Goal: Transaction & Acquisition: Purchase product/service

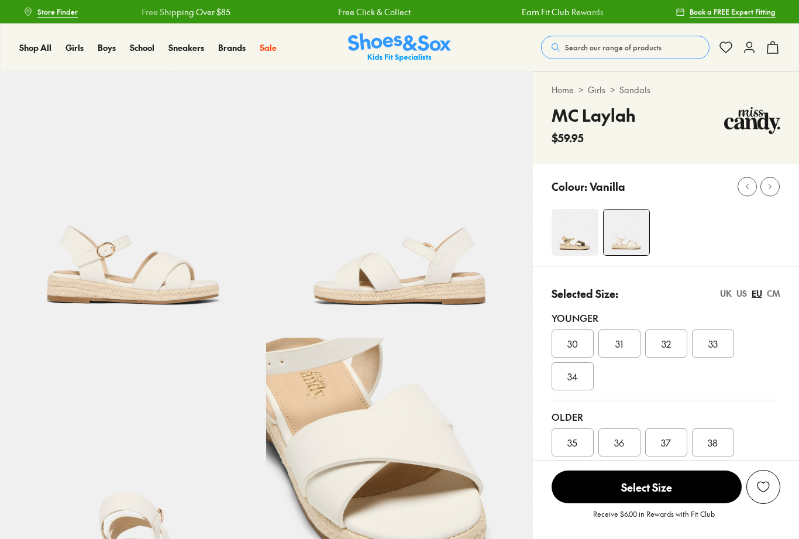
scroll to position [75, 0]
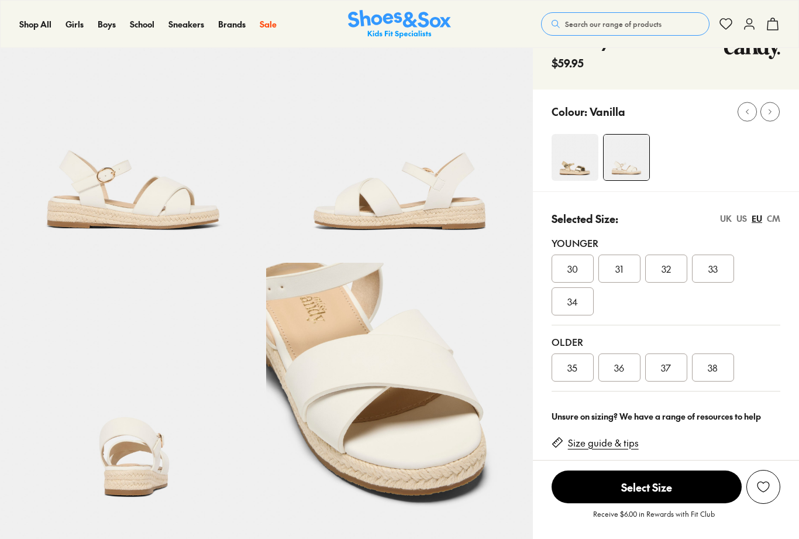
select select "*"
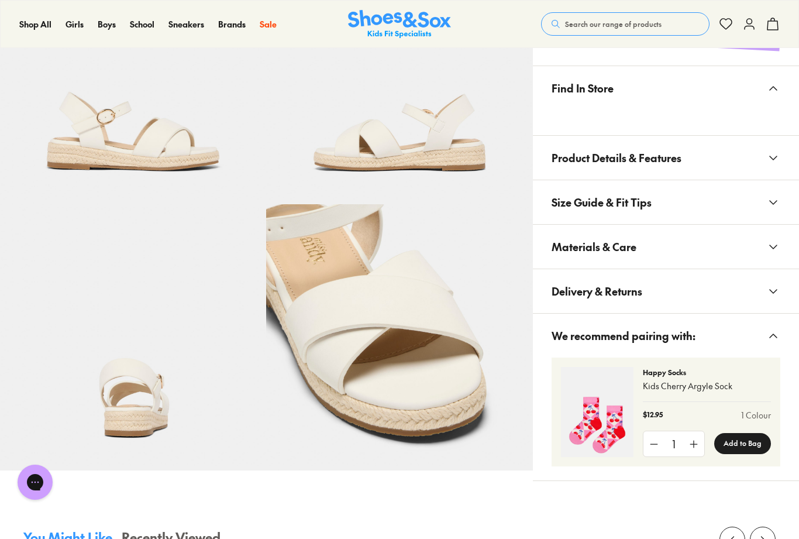
scroll to position [661, 0]
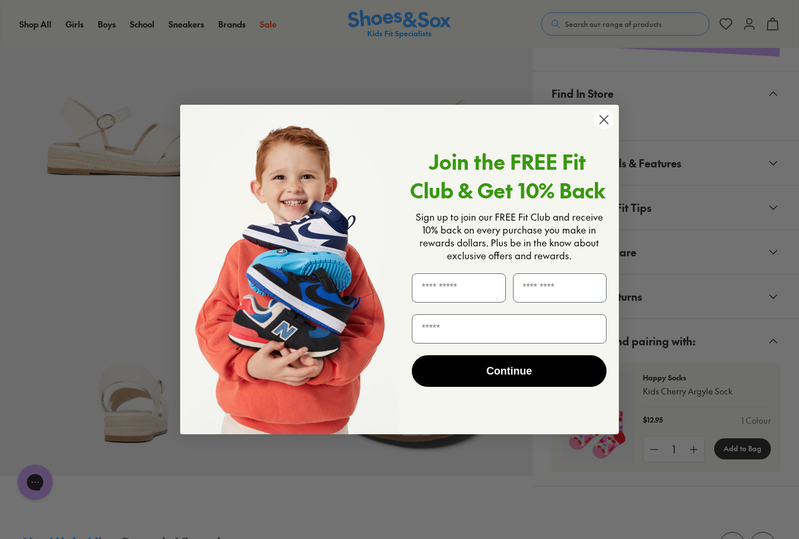
click at [610, 129] on circle "Close dialog" at bounding box center [603, 119] width 19 height 19
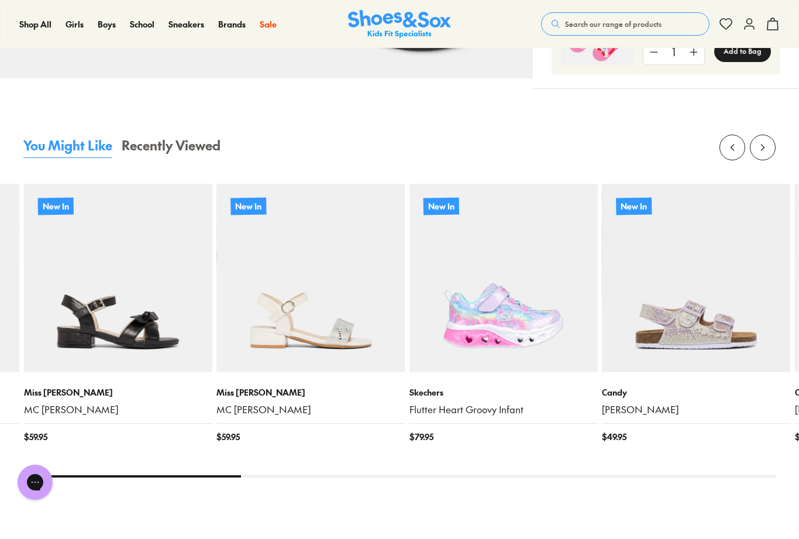
scroll to position [1060, 0]
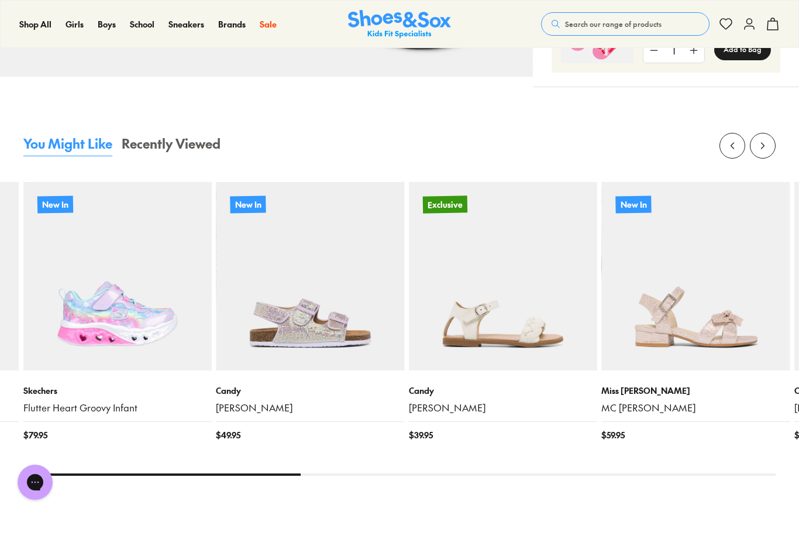
click at [515, 310] on img at bounding box center [503, 276] width 188 height 188
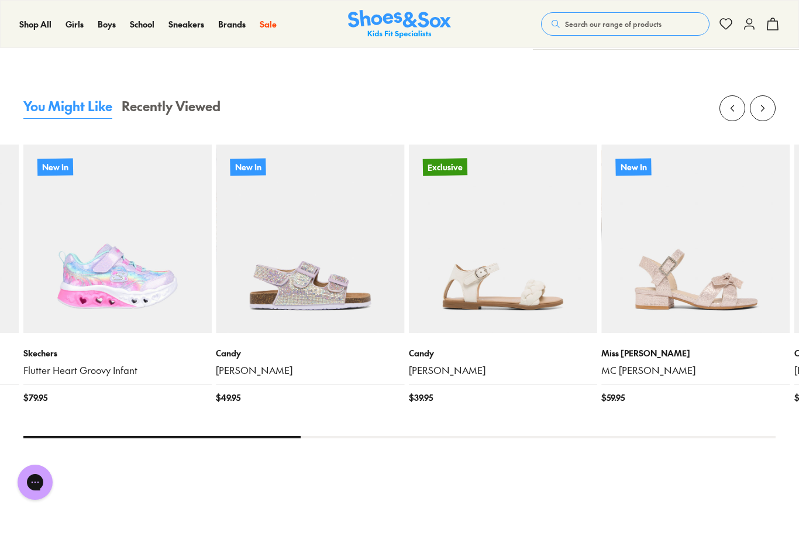
click at [177, 127] on span "Sandals" at bounding box center [159, 120] width 35 height 14
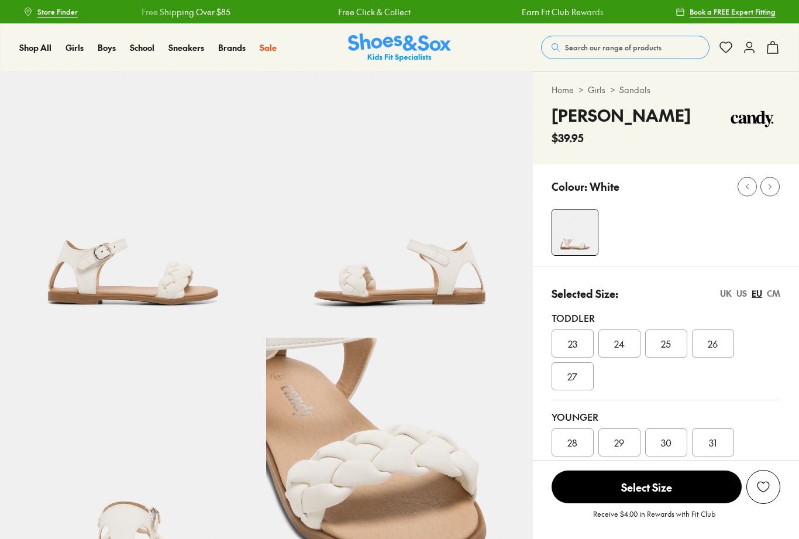
scroll to position [66, 0]
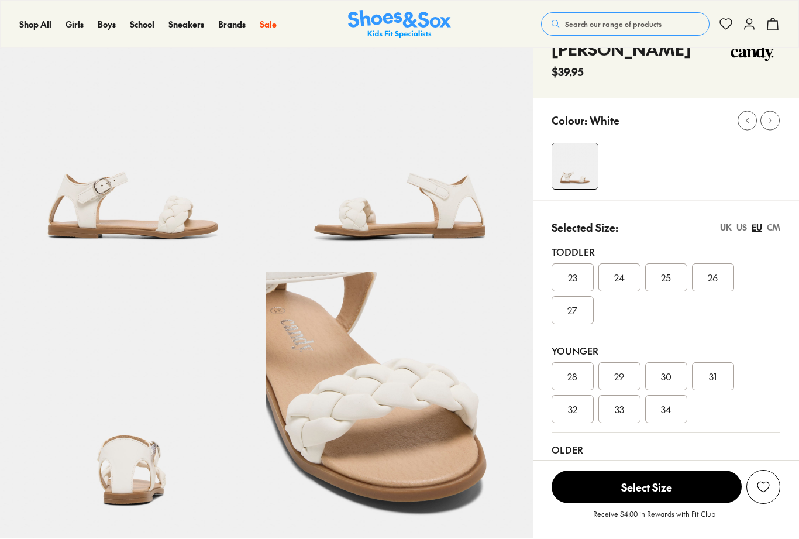
select select "*"
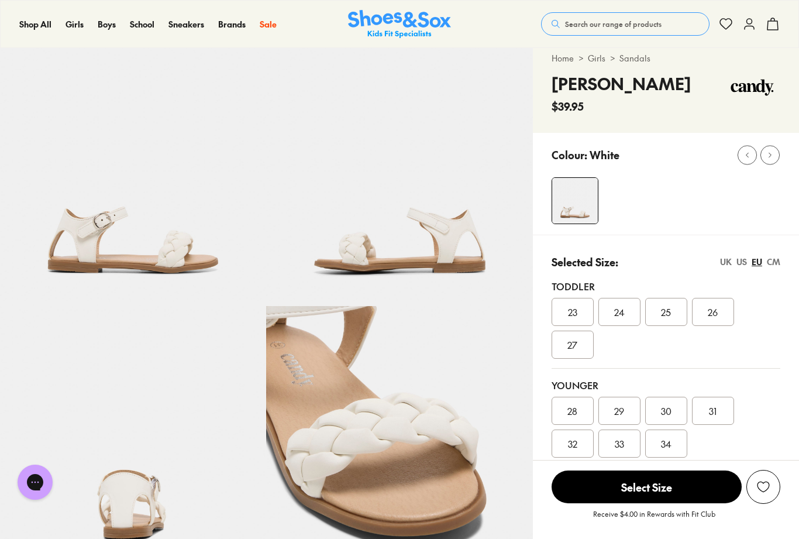
scroll to position [32, 0]
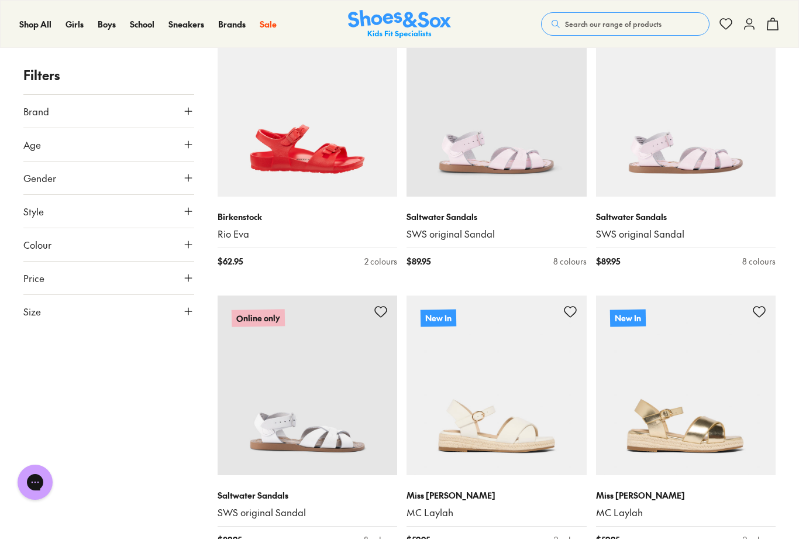
scroll to position [1358, 0]
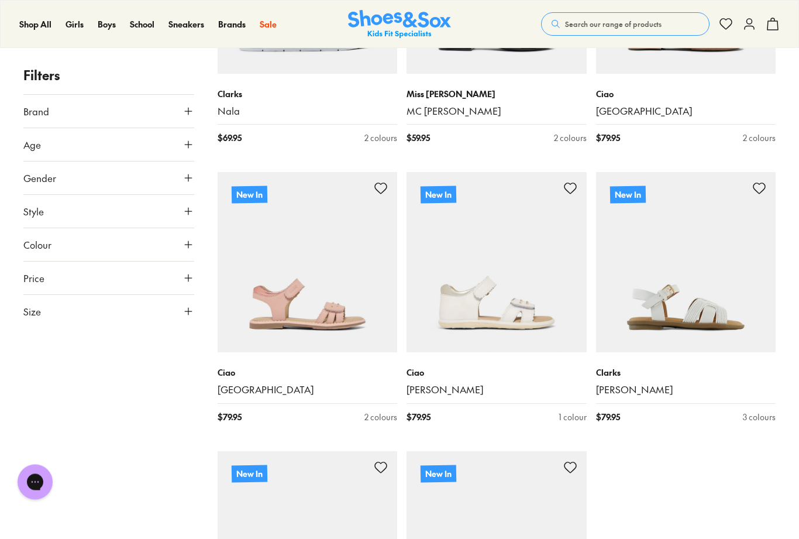
scroll to position [2736, 0]
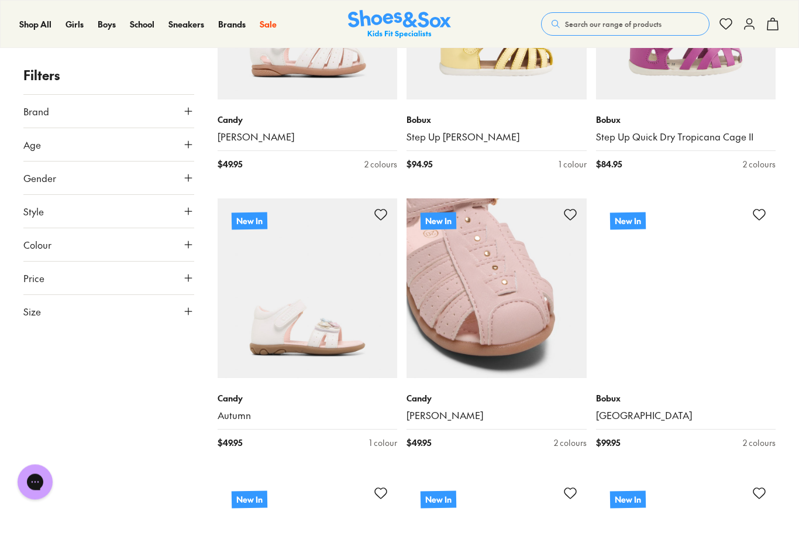
scroll to position [5914, 0]
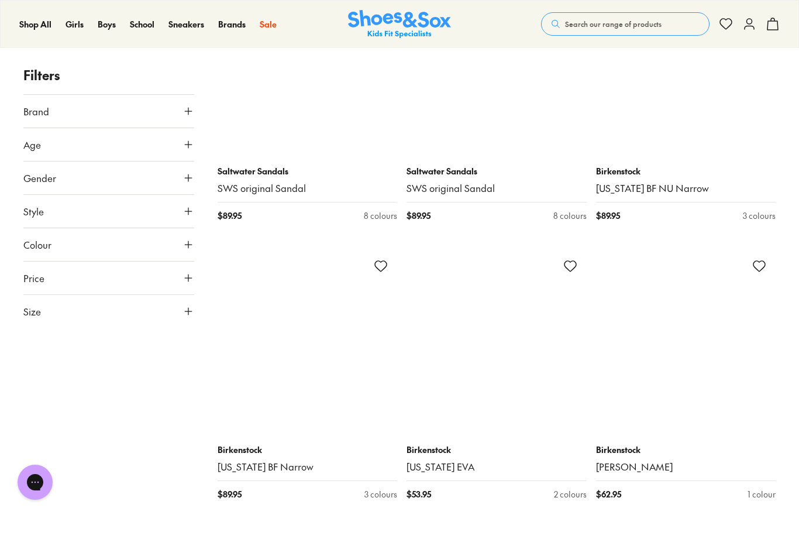
scroll to position [11440, 0]
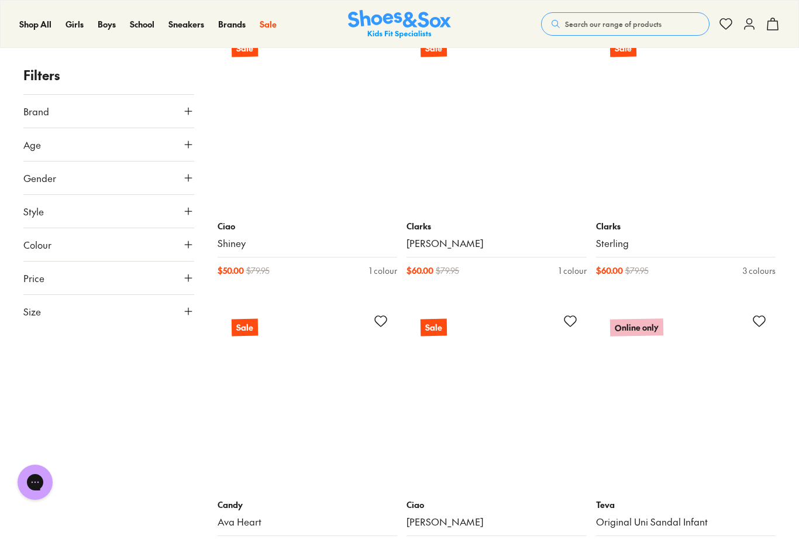
scroll to position [14549, 0]
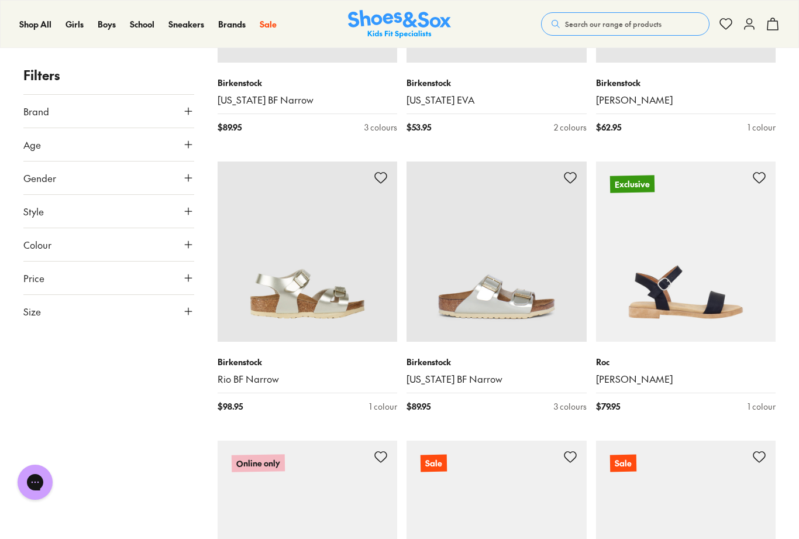
scroll to position [11781, 0]
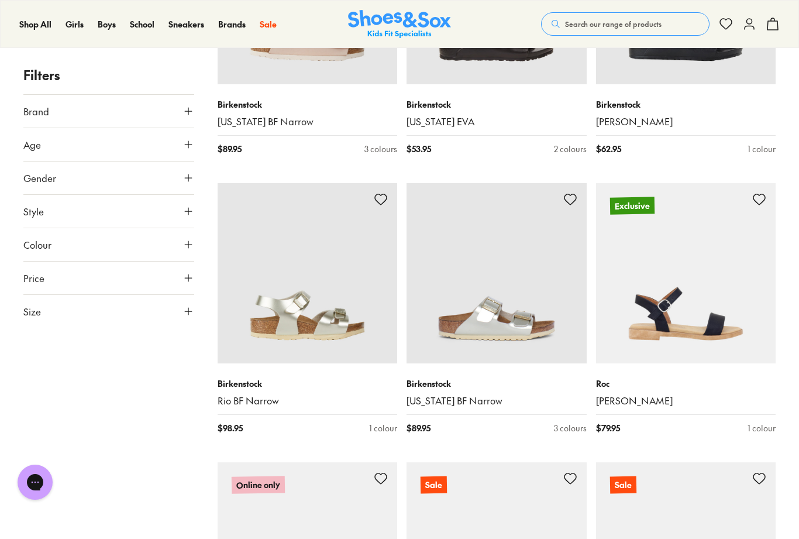
click at [699, 287] on img at bounding box center [686, 273] width 180 height 180
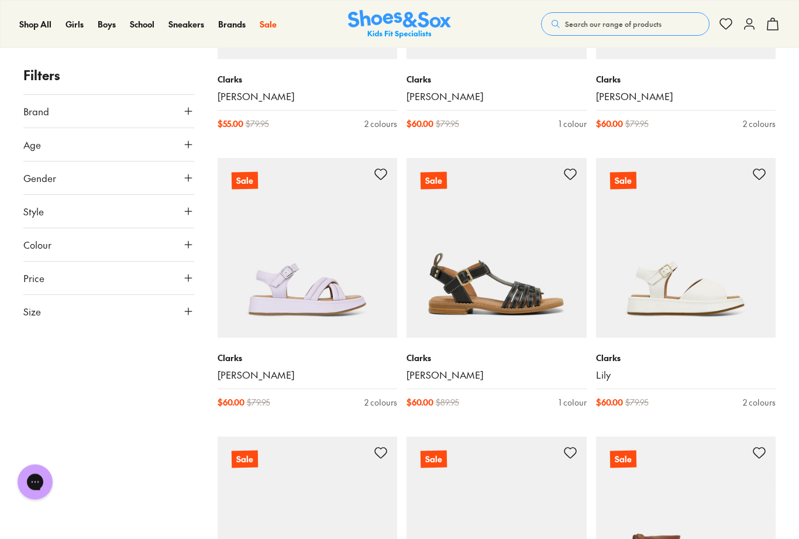
scroll to position [16546, 0]
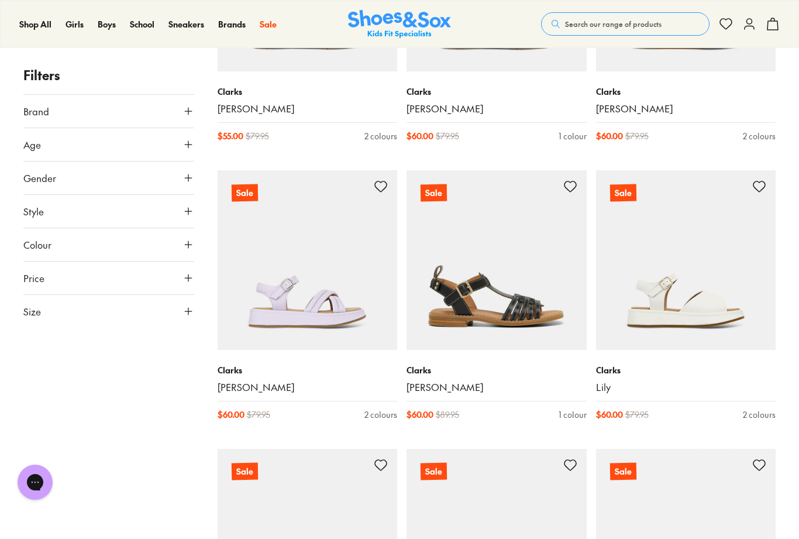
click at [737, 258] on img at bounding box center [686, 260] width 180 height 180
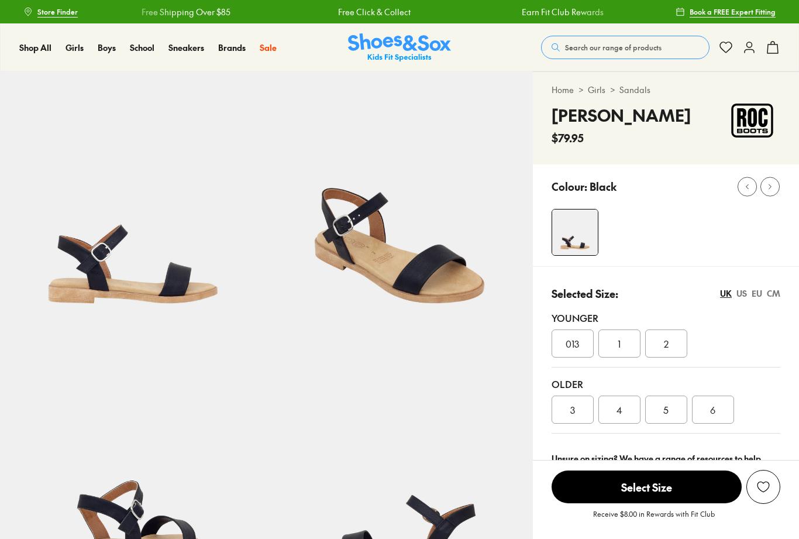
select select "*"
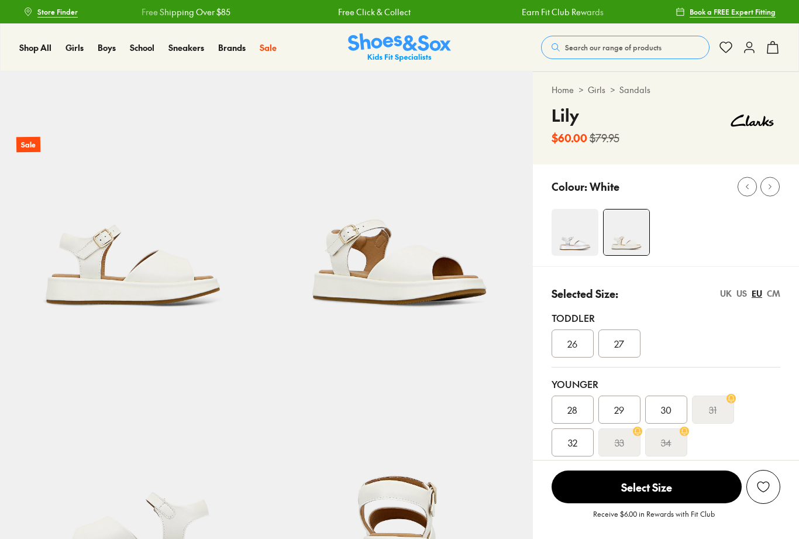
select select "*"
click at [576, 236] on img at bounding box center [575, 232] width 47 height 47
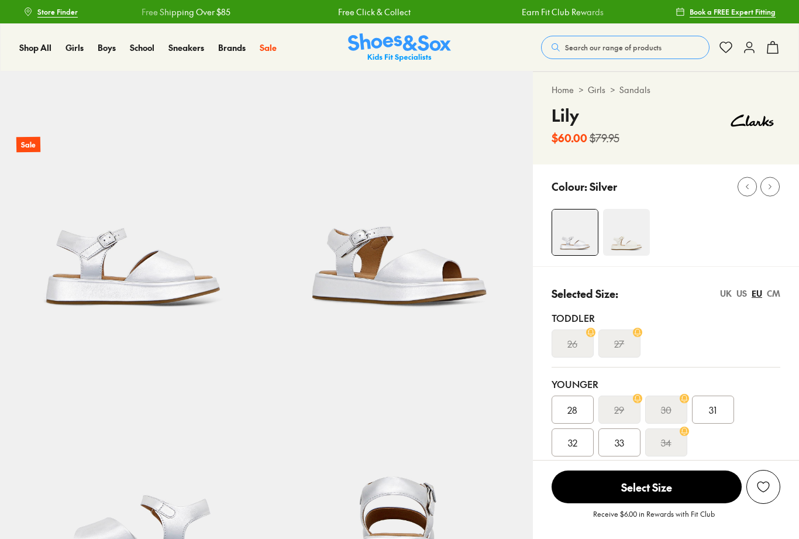
click at [629, 234] on img at bounding box center [626, 232] width 47 height 47
click at [628, 233] on img at bounding box center [626, 232] width 47 height 47
select select "*"
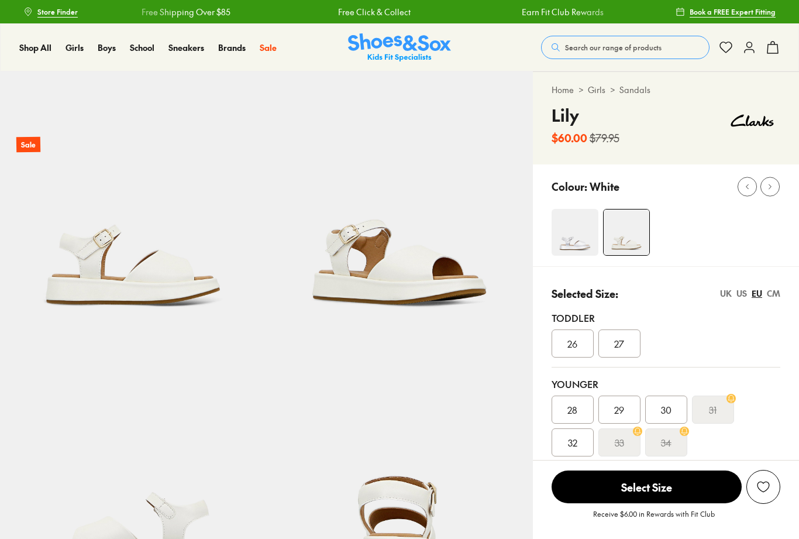
scroll to position [525, 0]
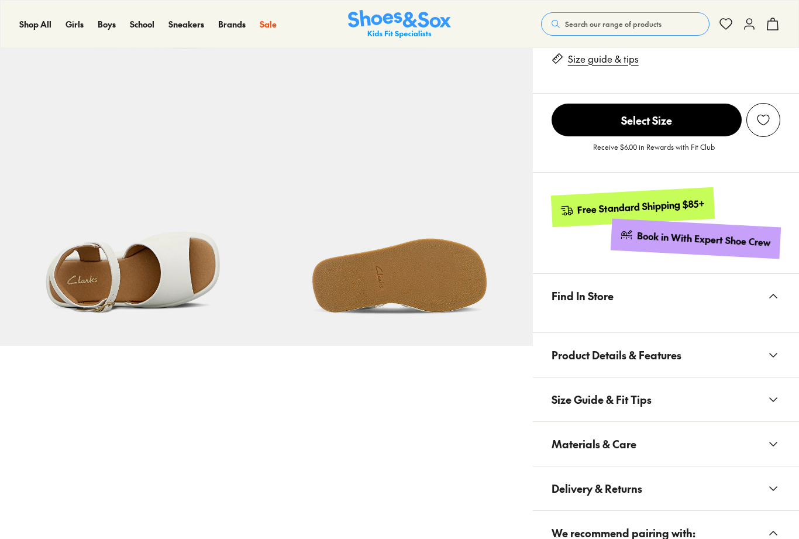
select select "*"
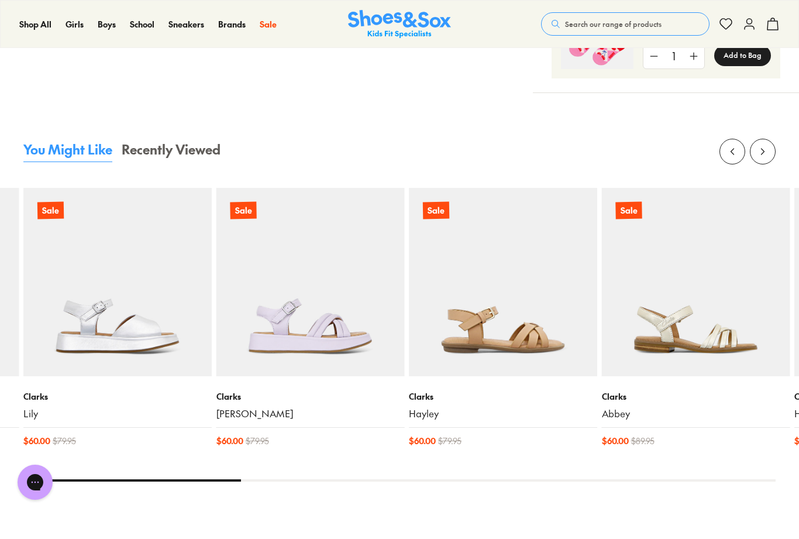
scroll to position [1121, 0]
click at [347, 350] on img at bounding box center [310, 281] width 188 height 188
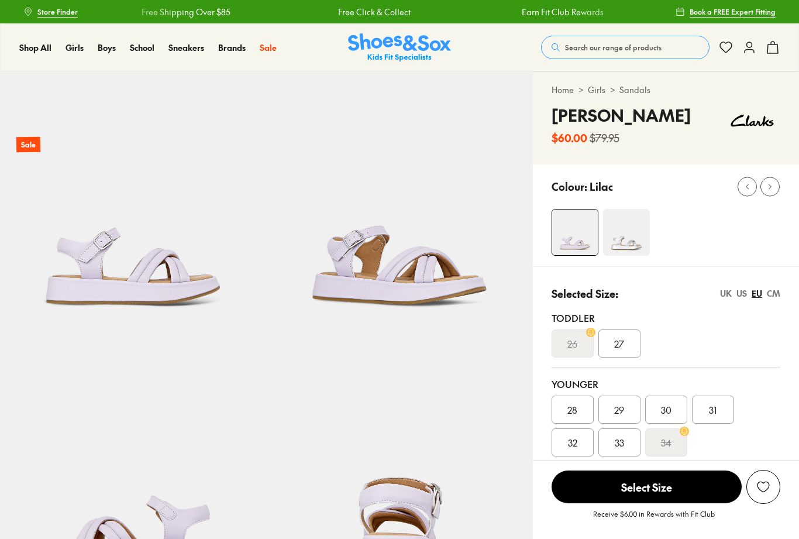
scroll to position [116, 0]
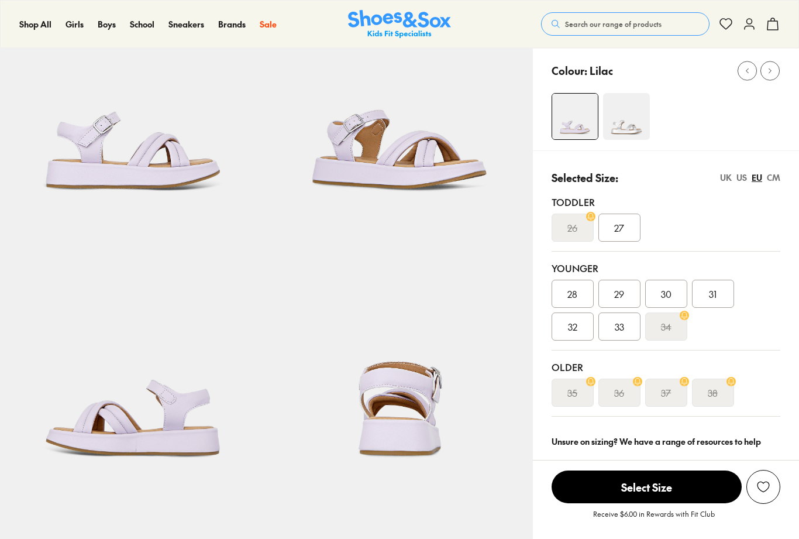
select select "*"
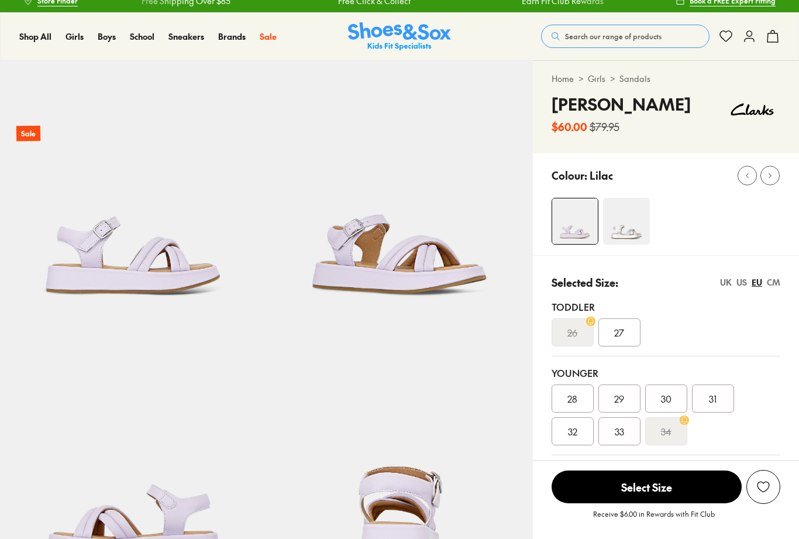
scroll to position [0, 0]
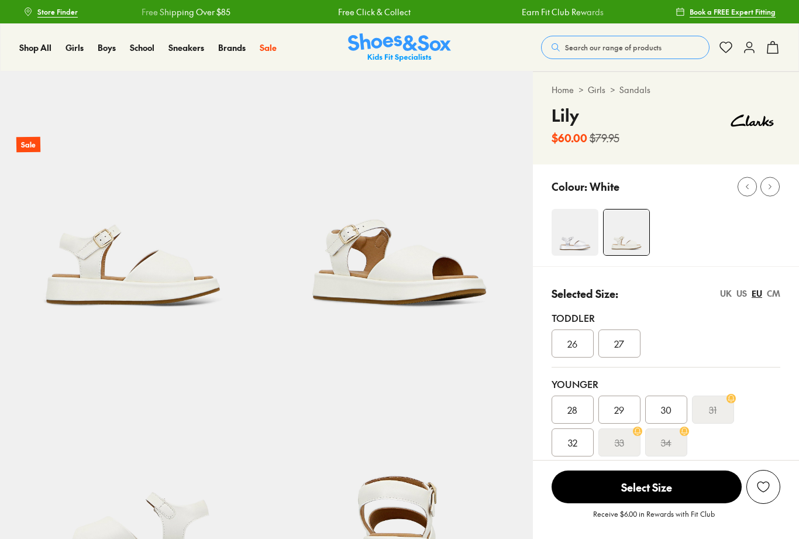
scroll to position [597, 0]
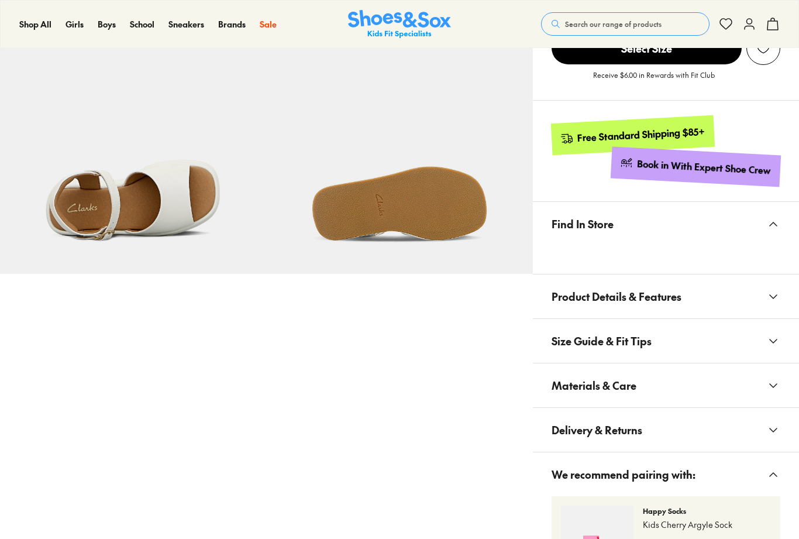
select select "*"
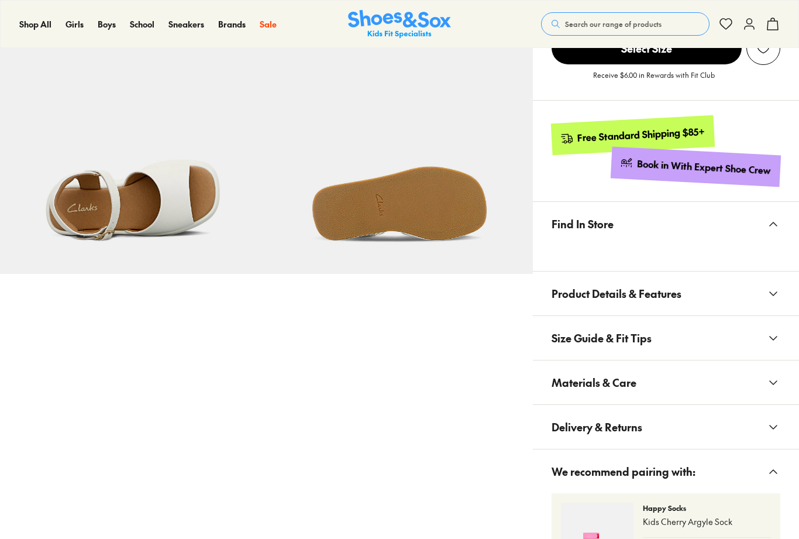
scroll to position [496, 0]
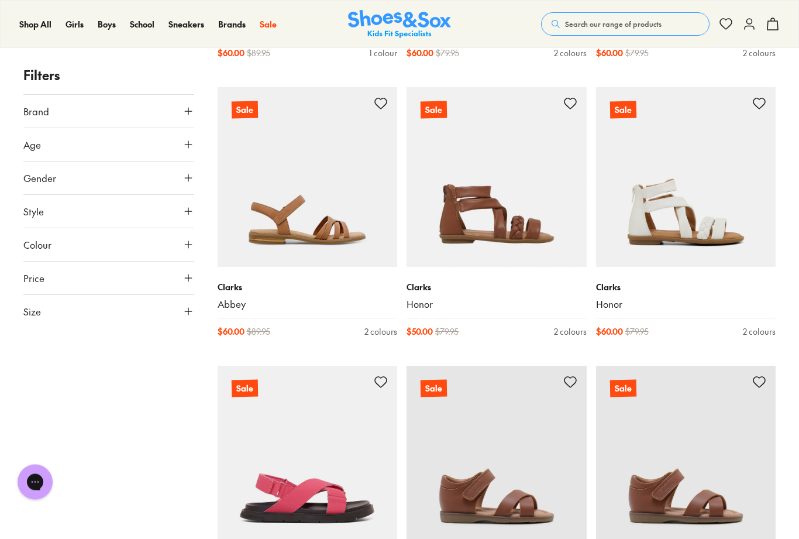
scroll to position [2169, 0]
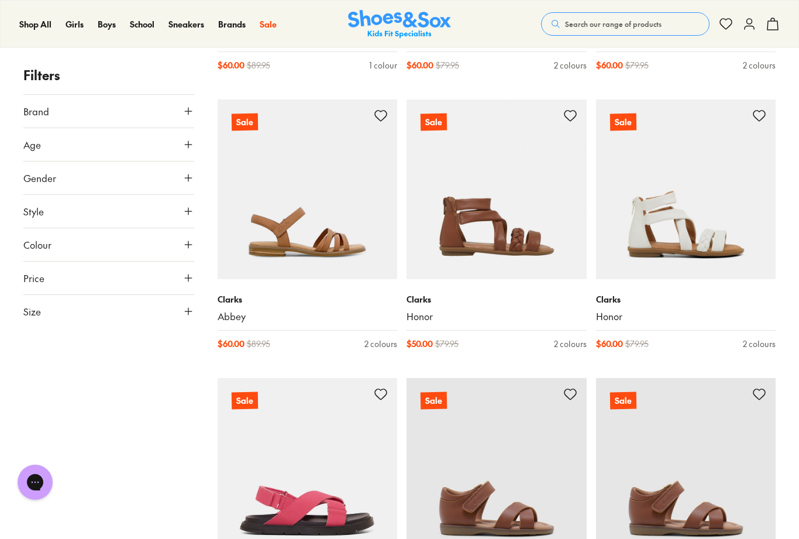
click at [719, 223] on img at bounding box center [686, 189] width 180 height 180
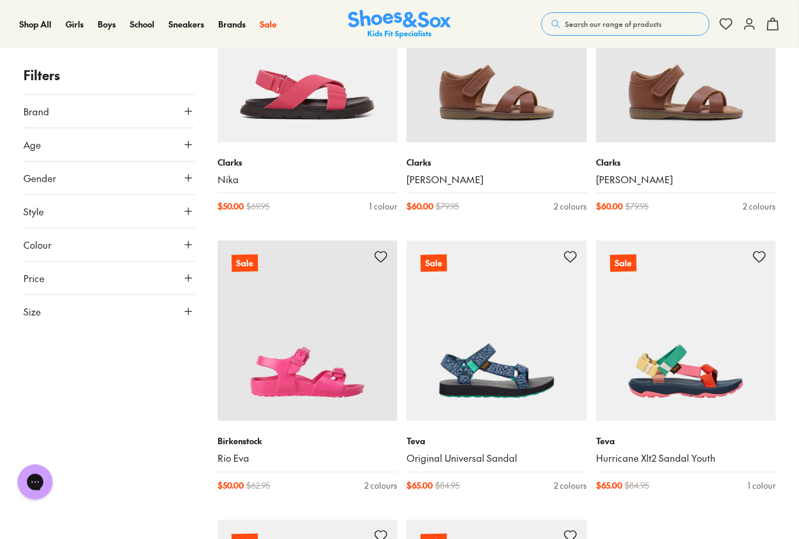
scroll to position [2828, 0]
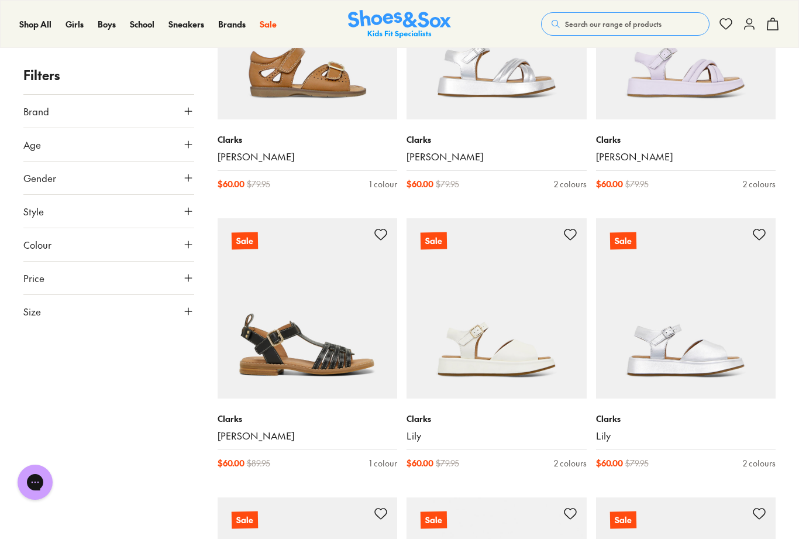
scroll to position [1742, 0]
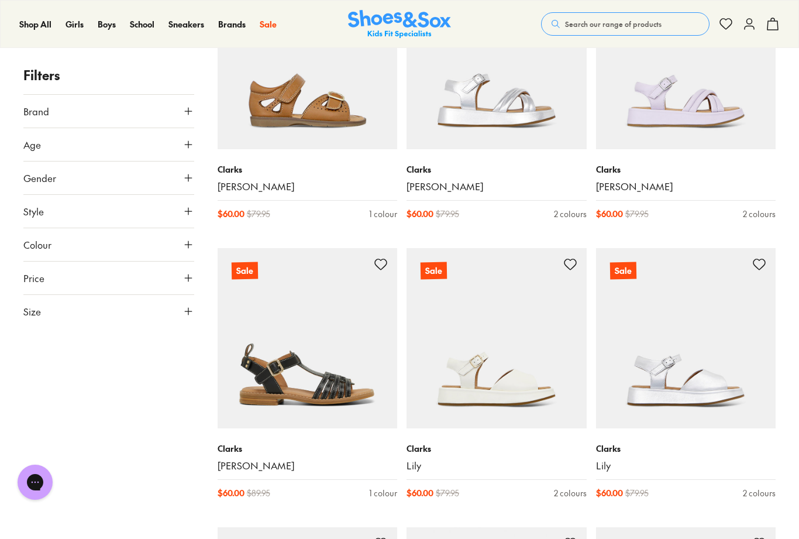
click at [534, 393] on img at bounding box center [497, 338] width 180 height 180
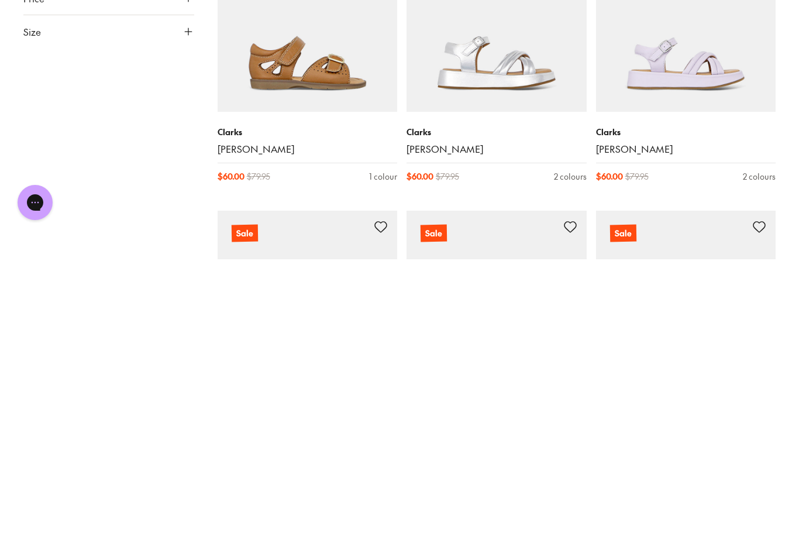
scroll to position [1779, 0]
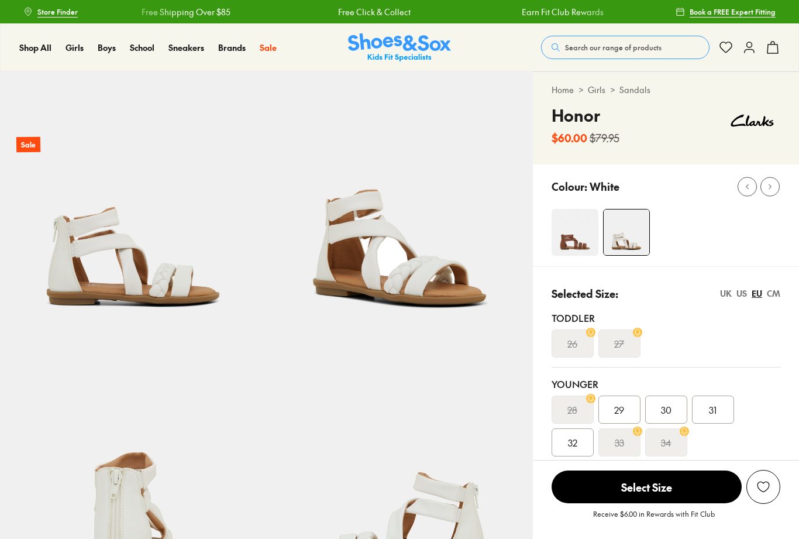
scroll to position [163, 0]
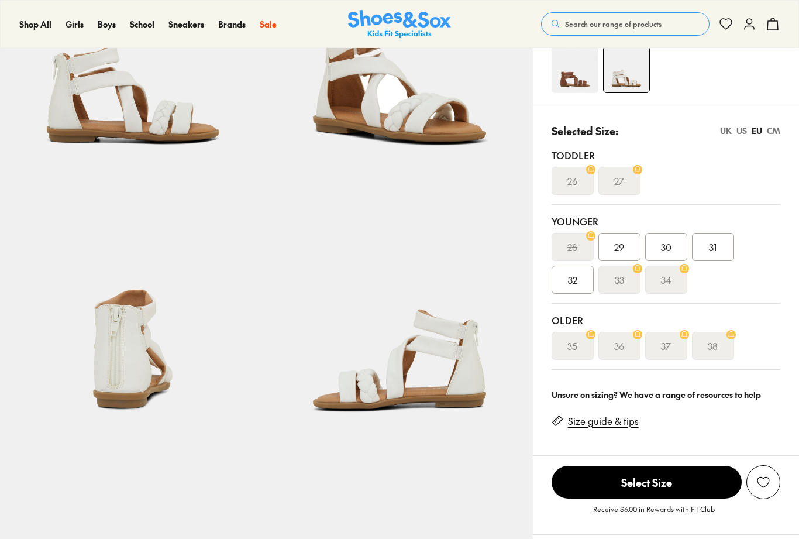
select select "*"
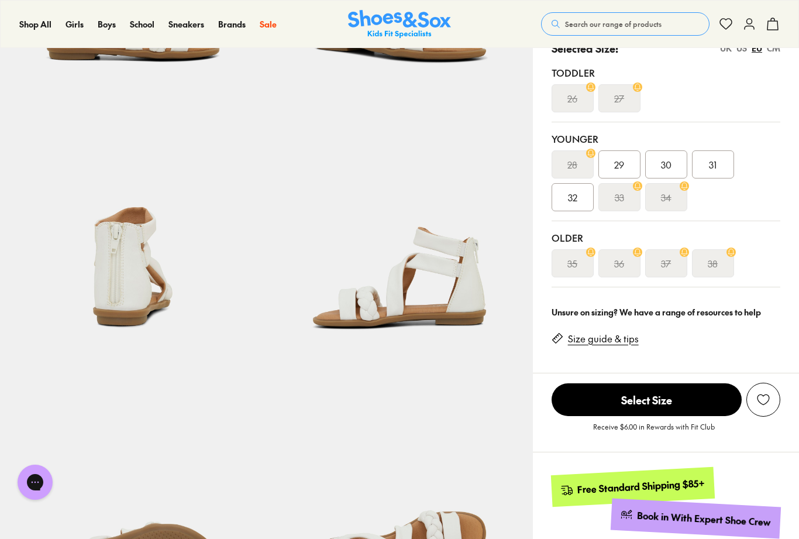
scroll to position [0, 0]
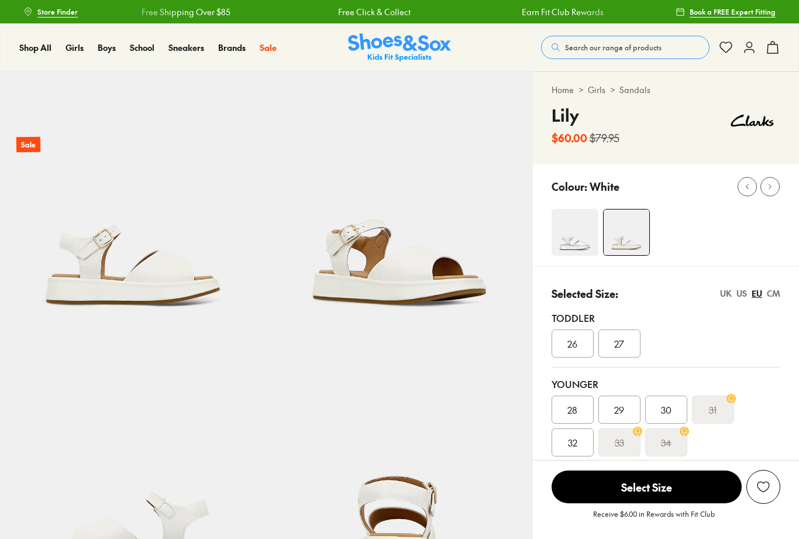
select select "*"
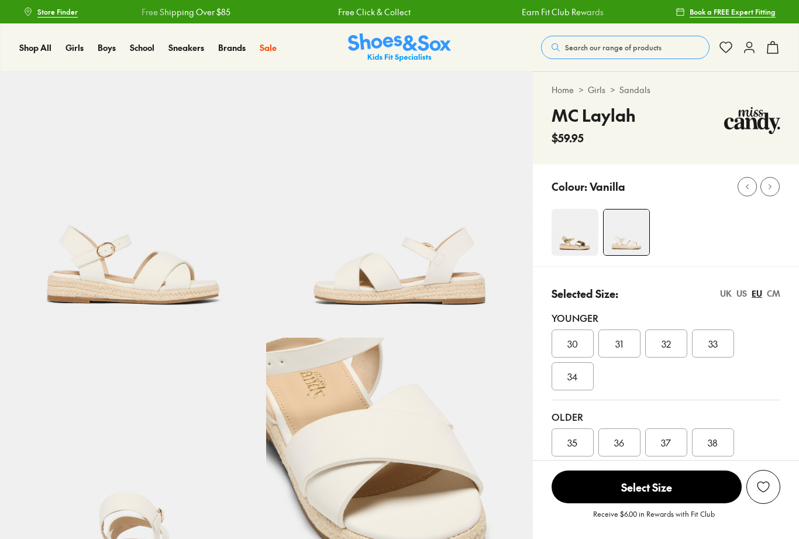
scroll to position [237, 0]
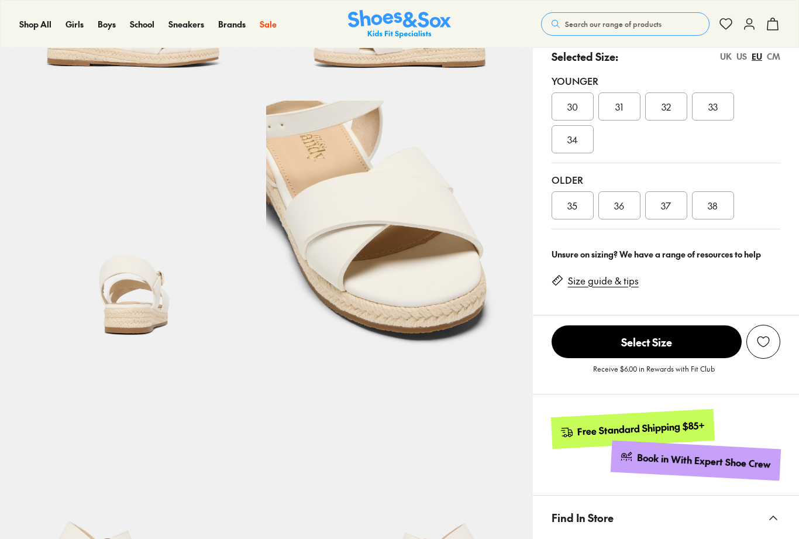
select select "*"
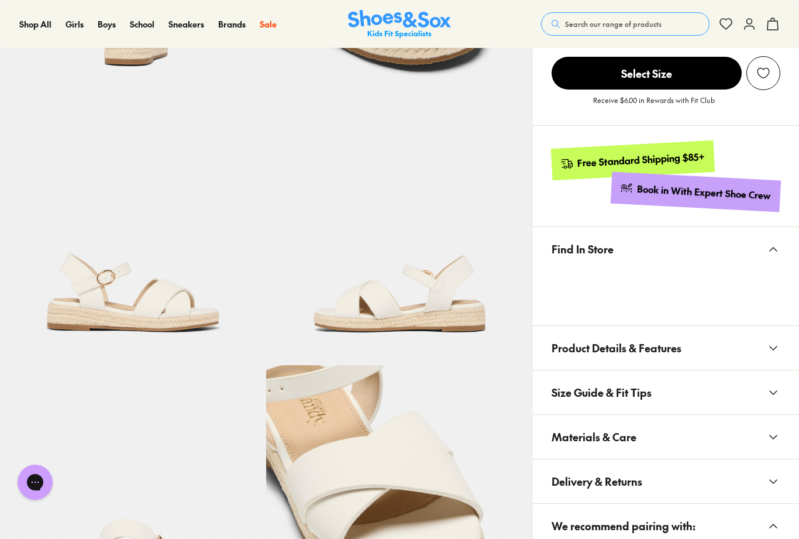
scroll to position [0, 0]
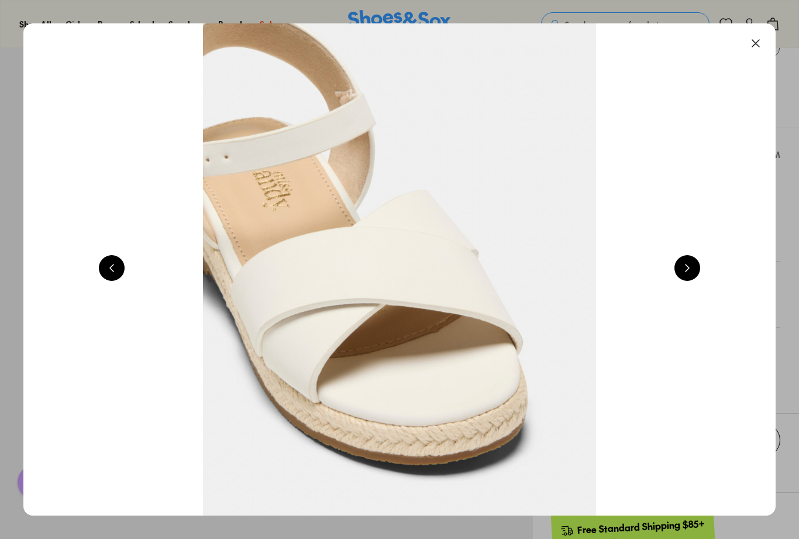
scroll to position [0, 4514]
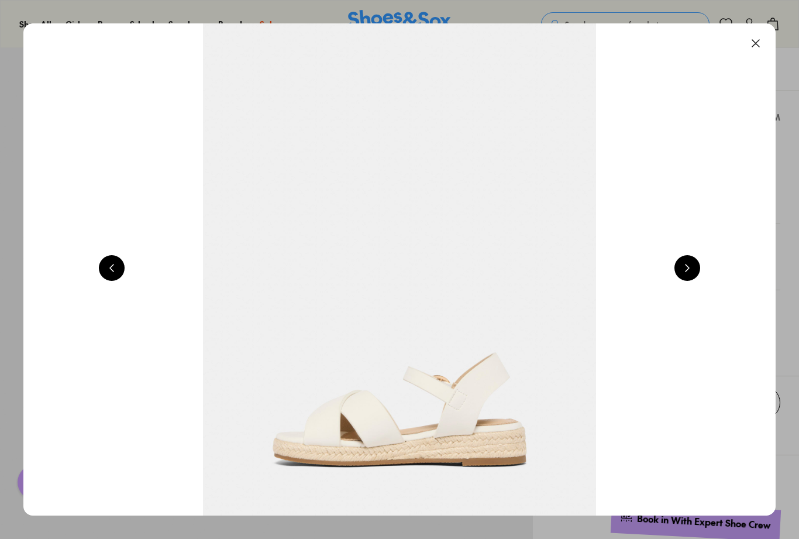
click at [762, 40] on button at bounding box center [756, 43] width 26 height 26
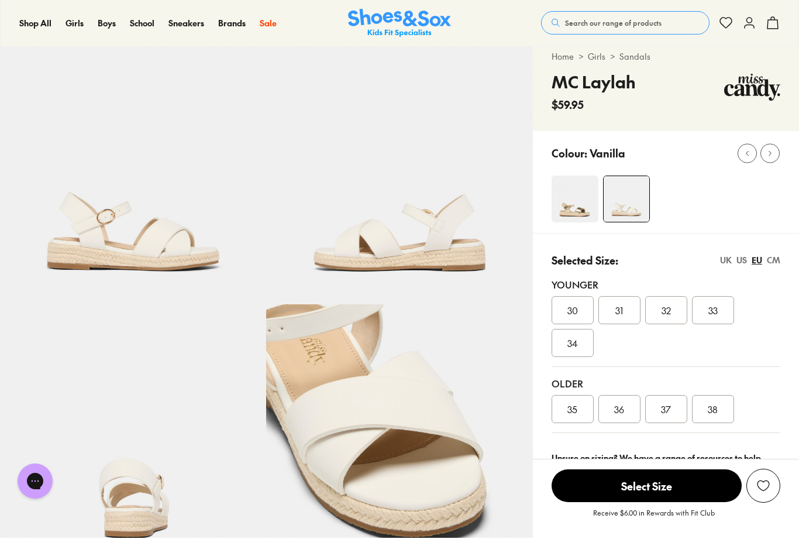
scroll to position [35, 0]
